Goal: Communication & Community: Answer question/provide support

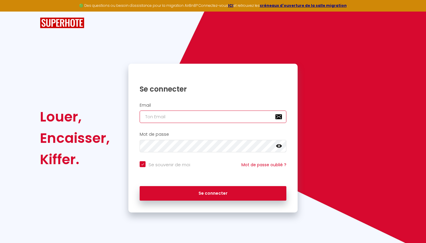
type input "[DOMAIN_NAME][EMAIL_ADDRESS][DOMAIN_NAME]"
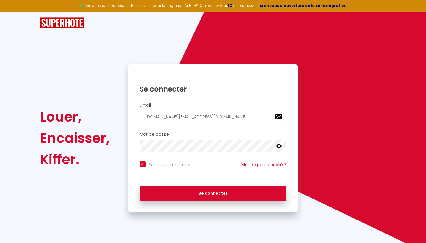
click at [213, 192] on button "Se connecter" at bounding box center [213, 193] width 147 height 15
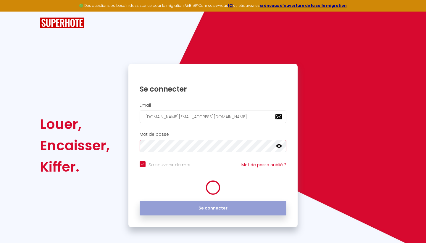
checkbox input "true"
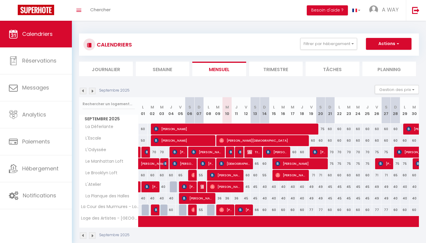
click at [229, 163] on span "[DEMOGRAPHIC_DATA][PERSON_NAME]" at bounding box center [235, 163] width 32 height 11
select select "OK"
select select "KO"
select select "0"
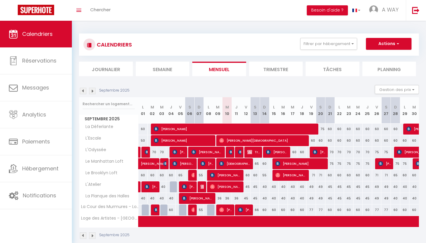
select select "1"
select select
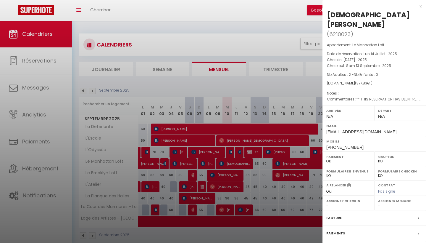
click at [333, 230] on label "Paiements" at bounding box center [336, 233] width 19 height 6
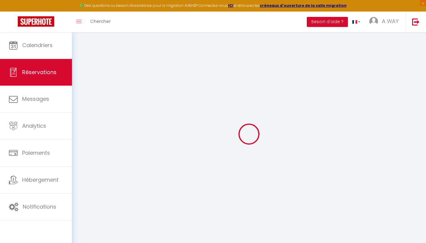
select select
checkbox input "false"
select select
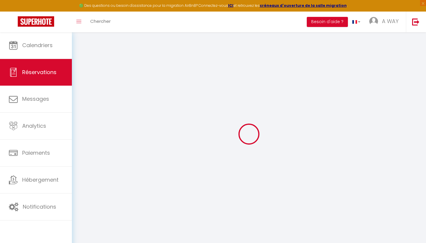
checkbox input "false"
type textarea "** THIS RESERVATION HAS BEEN PRE-PAID ** BOOKING NOTE : Payment charge is EUR 5…"
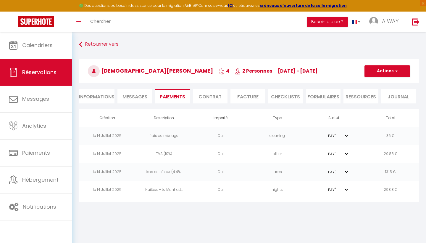
click at [139, 97] on span "Messages" at bounding box center [135, 96] width 25 height 7
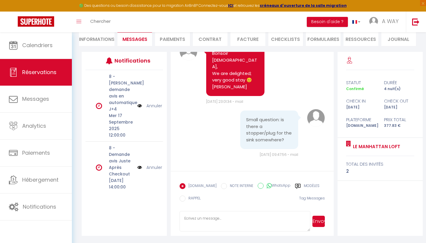
scroll to position [57, 0]
click at [190, 216] on textarea at bounding box center [245, 221] width 131 height 21
type textarea "Bonjour Christian, Normalement il est dans l'évier mais je demande à notre pres…"
drag, startPoint x: 184, startPoint y: 222, endPoint x: 208, endPoint y: 228, distance: 25.1
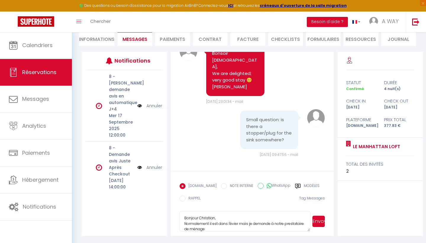
click at [208, 228] on textarea "Bonjour Christian, Normalement il est dans l'évier mais je demande à notre pres…" at bounding box center [245, 221] width 131 height 21
